Goal: Information Seeking & Learning: Learn about a topic

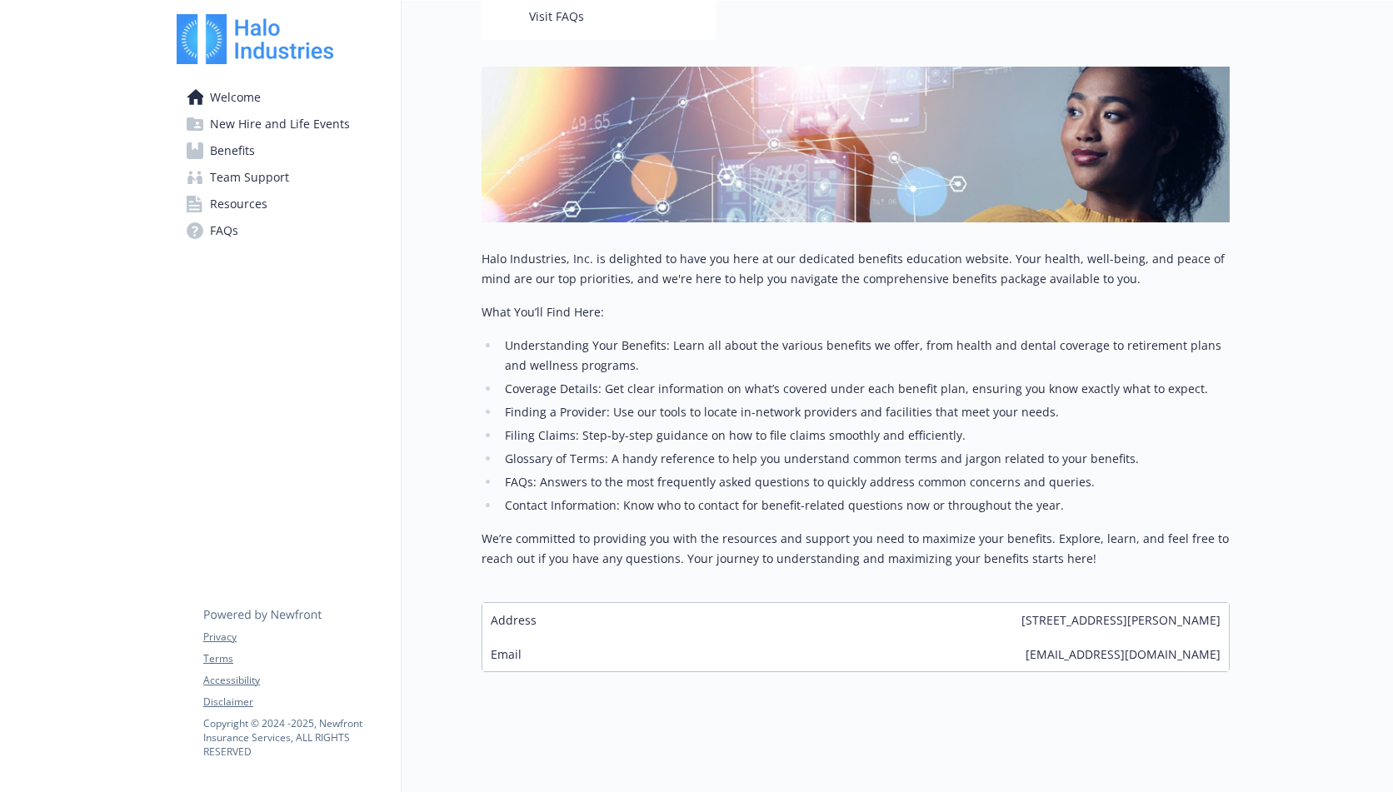
click at [246, 132] on span "New Hire and Life Events" at bounding box center [280, 124] width 140 height 27
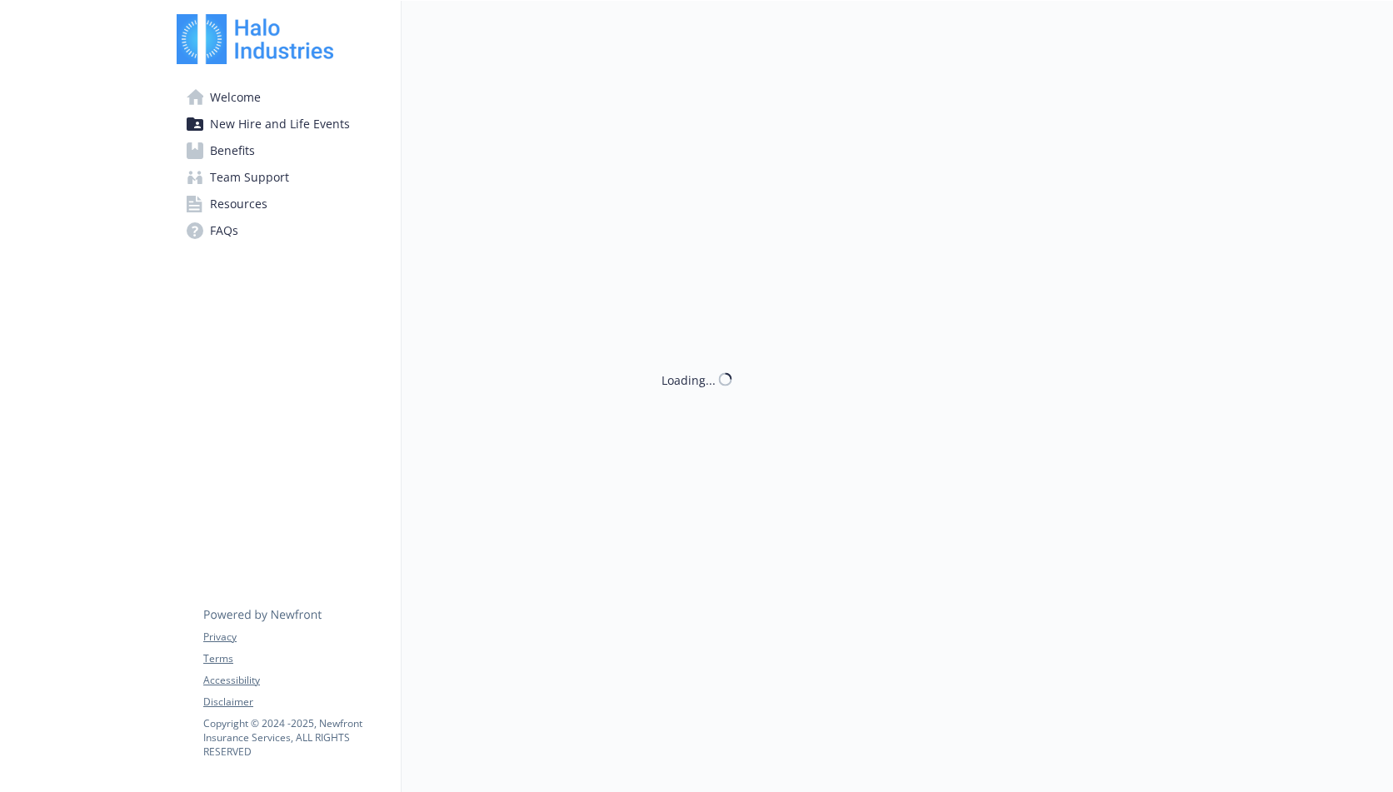
scroll to position [1, 0]
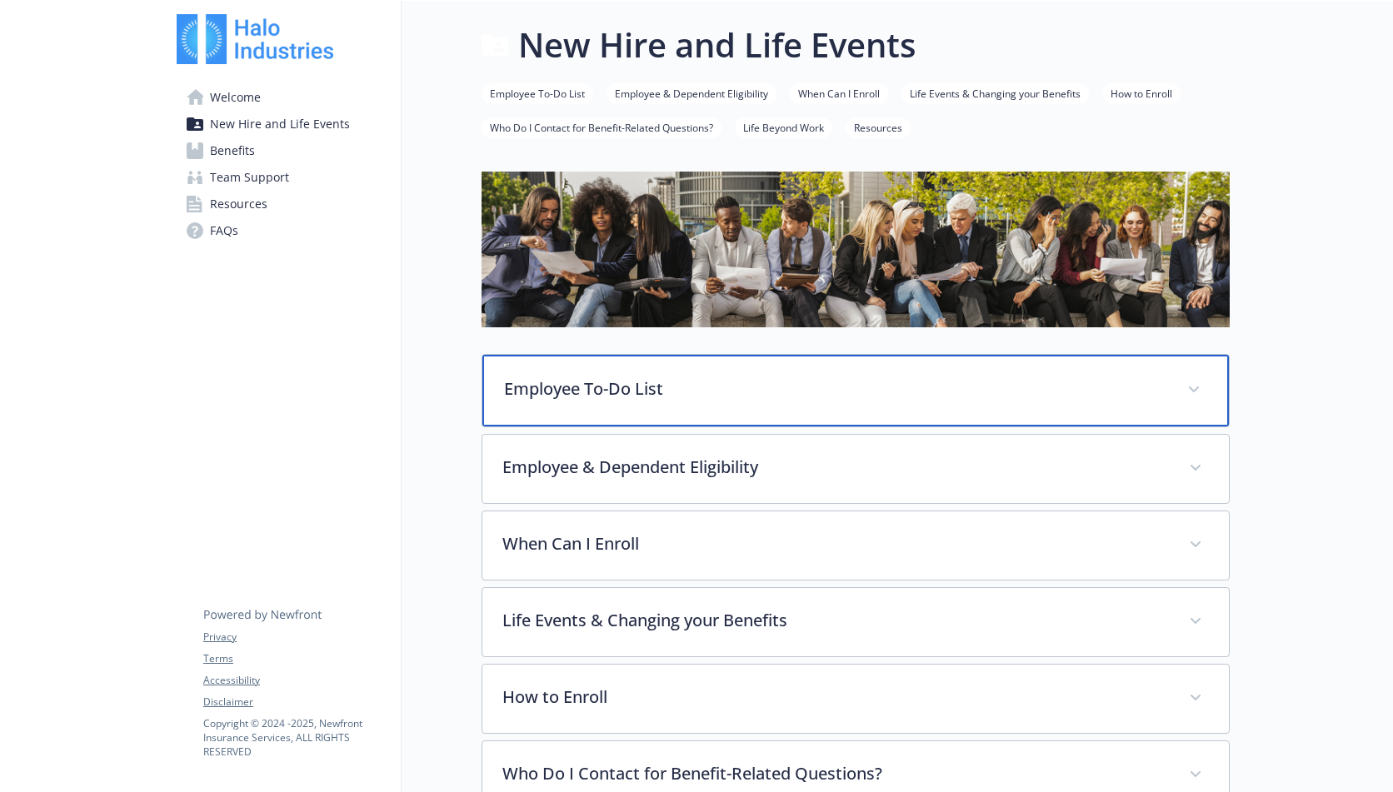
click at [662, 402] on div "Employee To-Do List" at bounding box center [855, 391] width 746 height 72
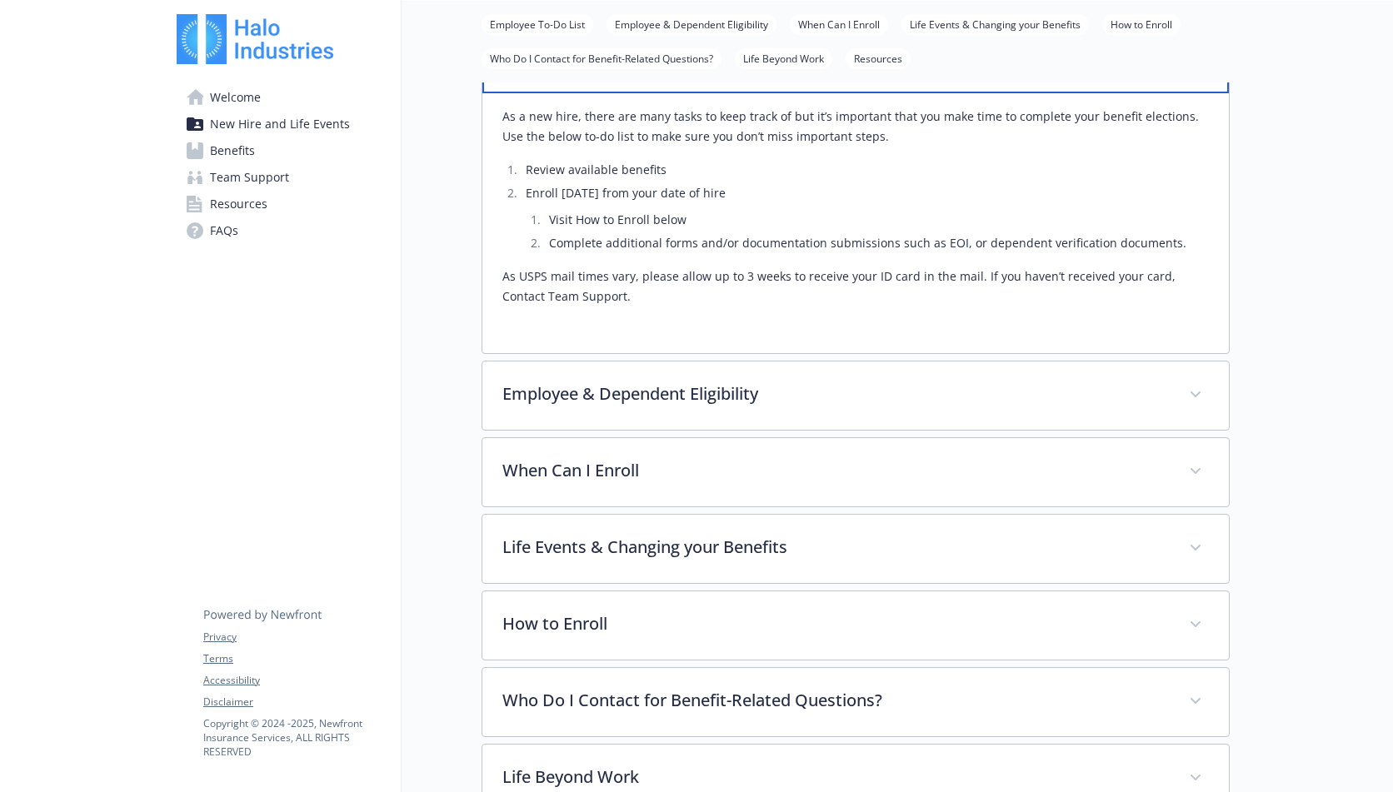
scroll to position [335, 0]
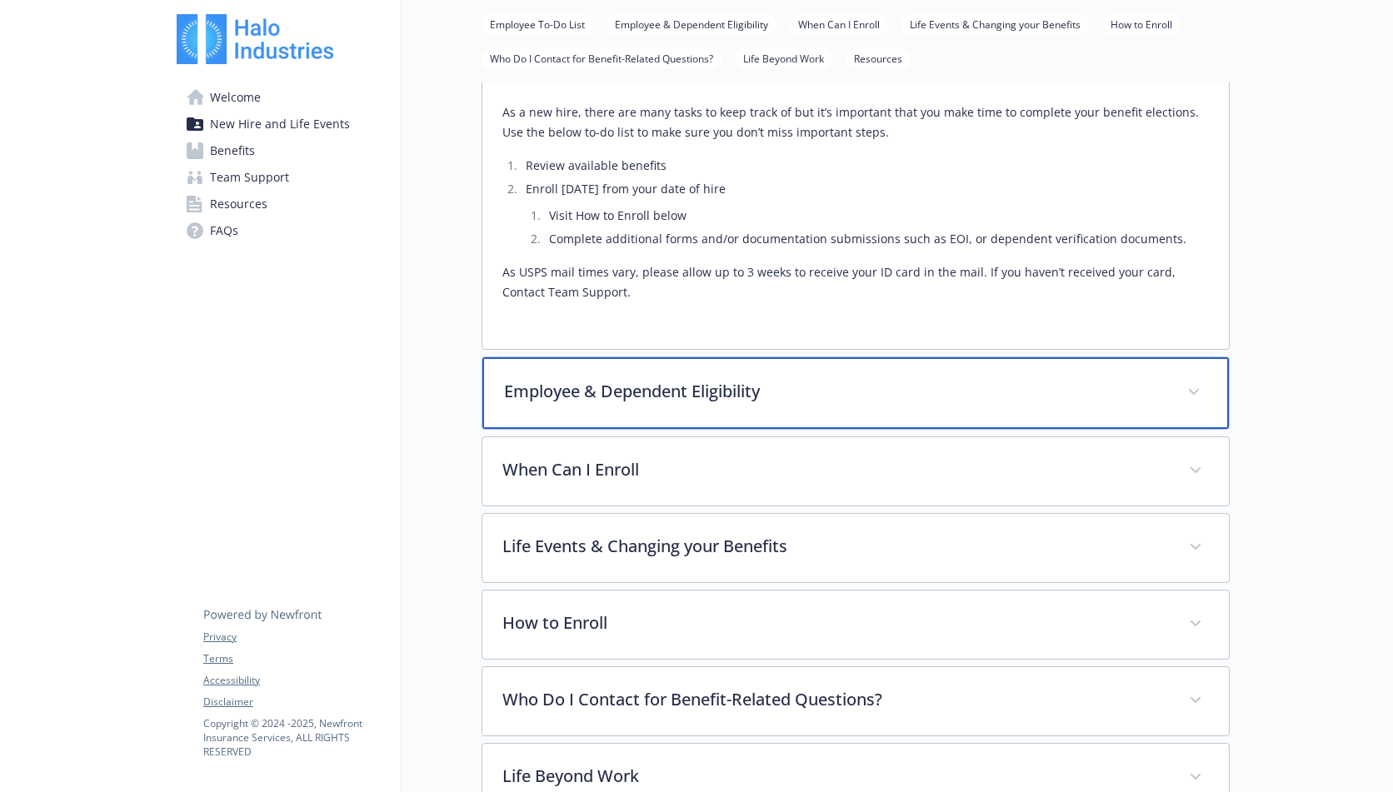
click at [662, 402] on p "Employee & Dependent Eligibility" at bounding box center [835, 391] width 663 height 25
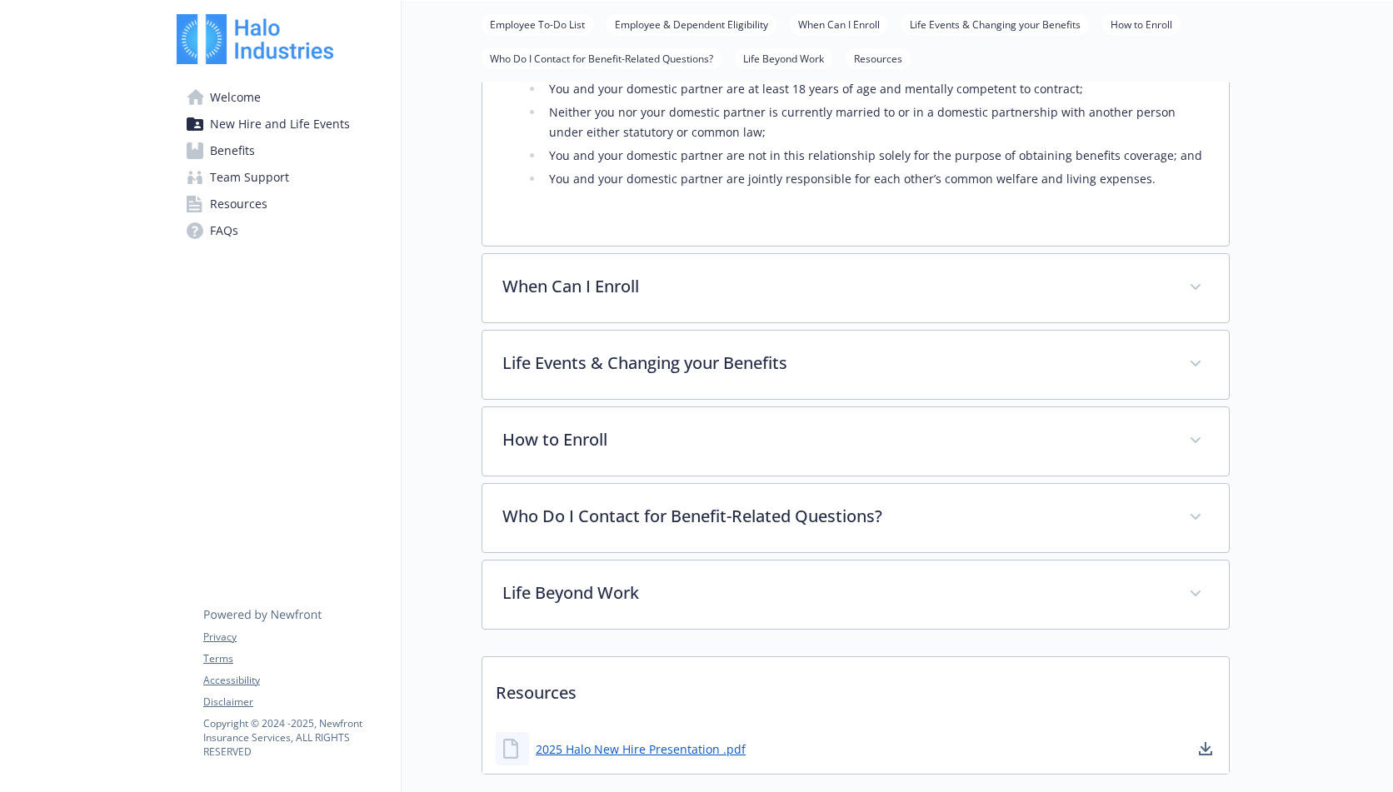
scroll to position [0, 0]
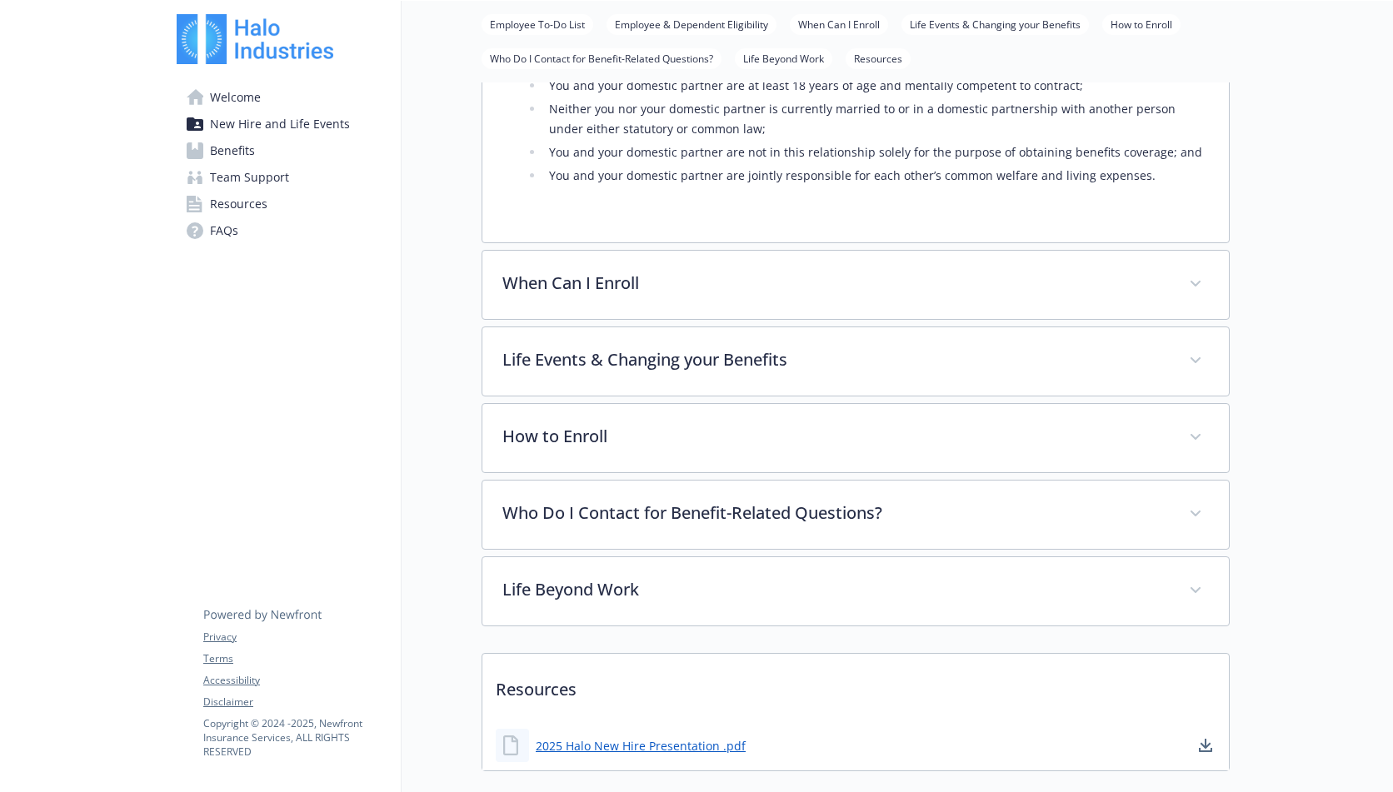
click at [209, 141] on link "Benefits" at bounding box center [282, 150] width 211 height 27
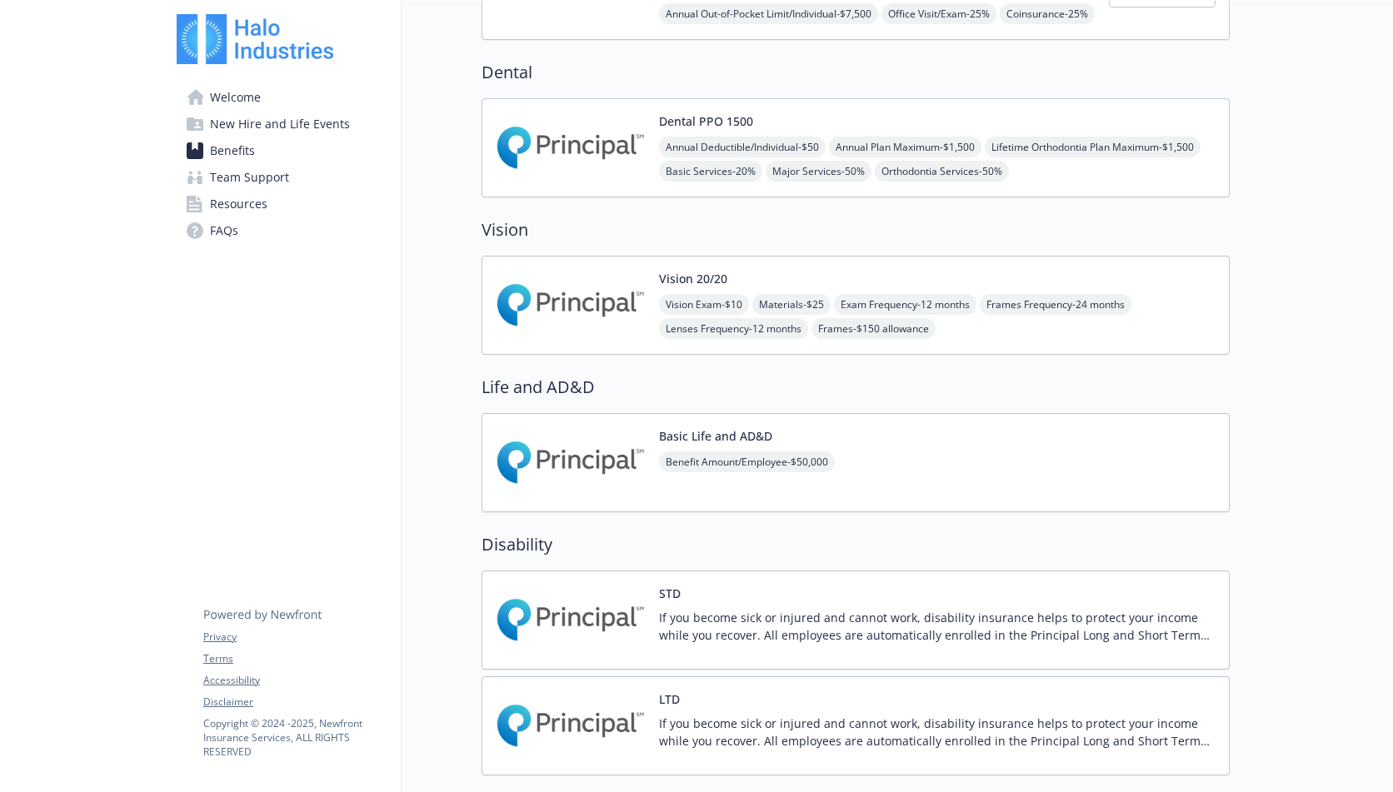
scroll to position [984, 0]
